Goal: Navigation & Orientation: Go to known website

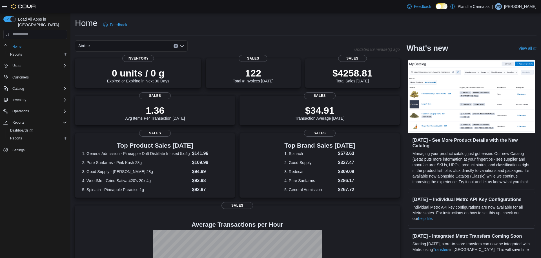
scroll to position [67, 0]
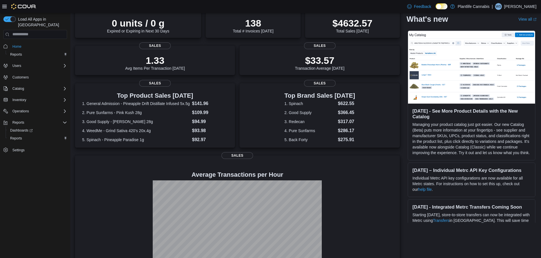
scroll to position [68, 0]
